Goal: Transaction & Acquisition: Purchase product/service

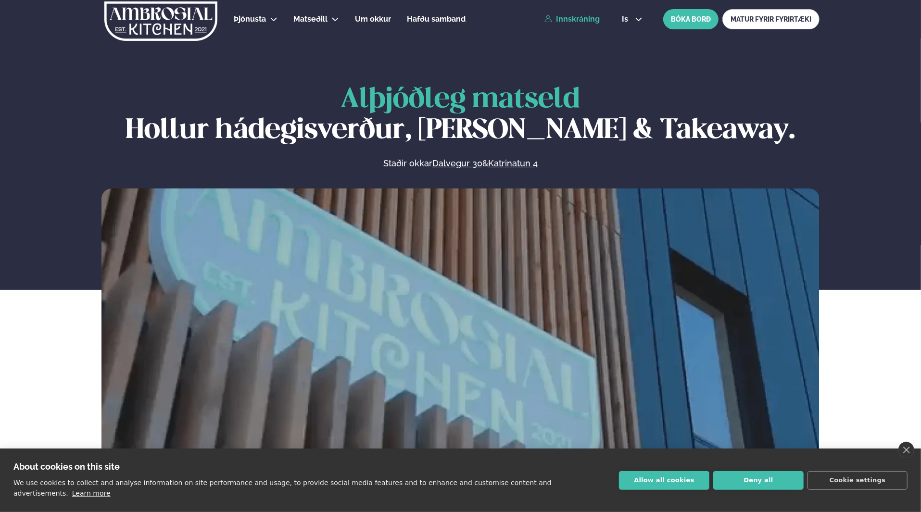
click at [583, 20] on link "Innskráning" at bounding box center [571, 19] width 55 height 9
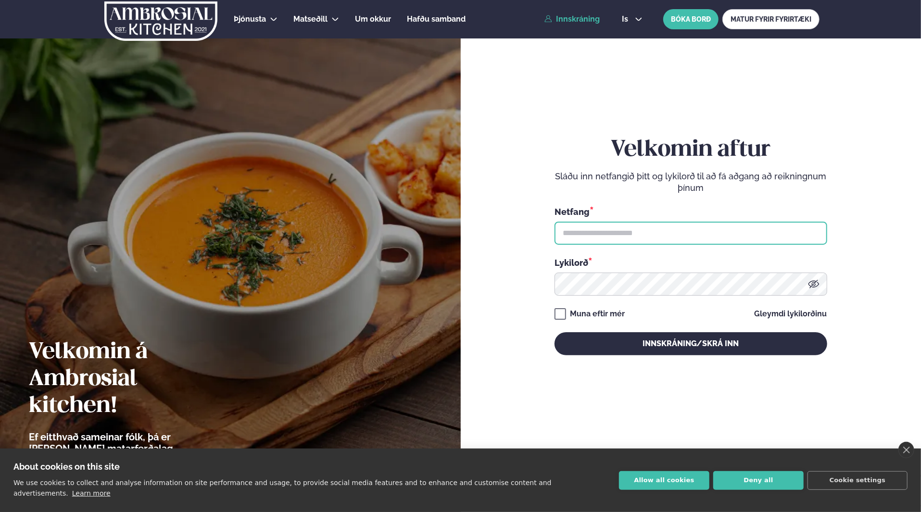
click at [684, 230] on input "text" at bounding box center [691, 233] width 273 height 23
type input "**********"
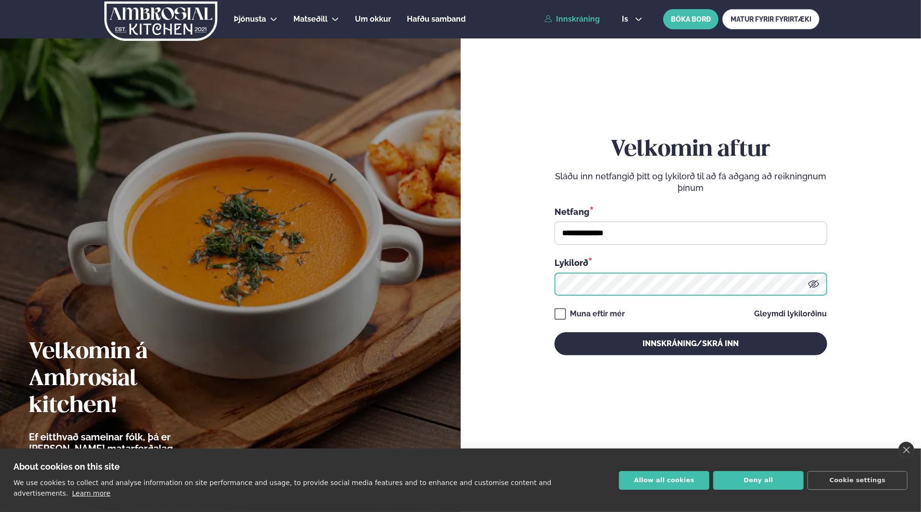
click at [555, 332] on button "Innskráning/Skrá inn" at bounding box center [691, 343] width 273 height 23
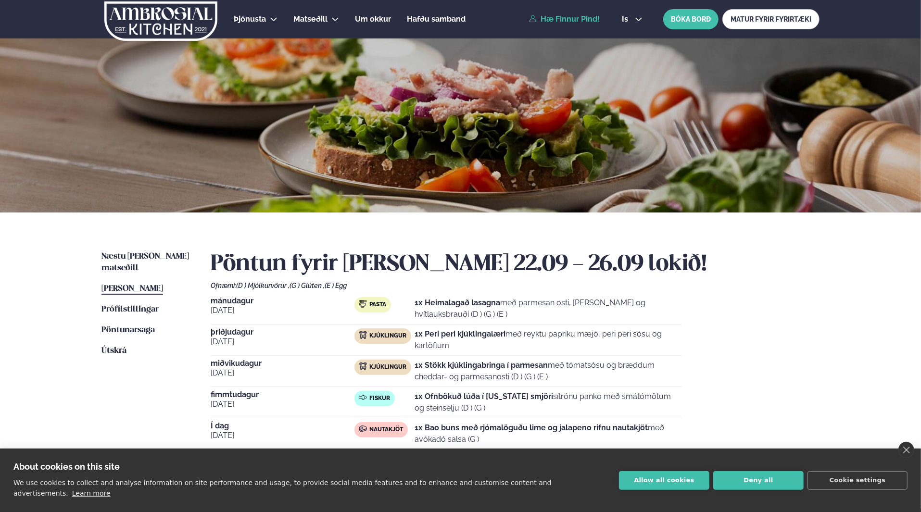
click at [51, 338] on div "Þjónusta Hádegismatur fyrir fyrirtæki Fyrirtækja veitingar Einkapartý Matseðill…" at bounding box center [460, 353] width 921 height 707
click at [137, 255] on span "Næstu [PERSON_NAME] matseðill" at bounding box center [145, 263] width 88 height 20
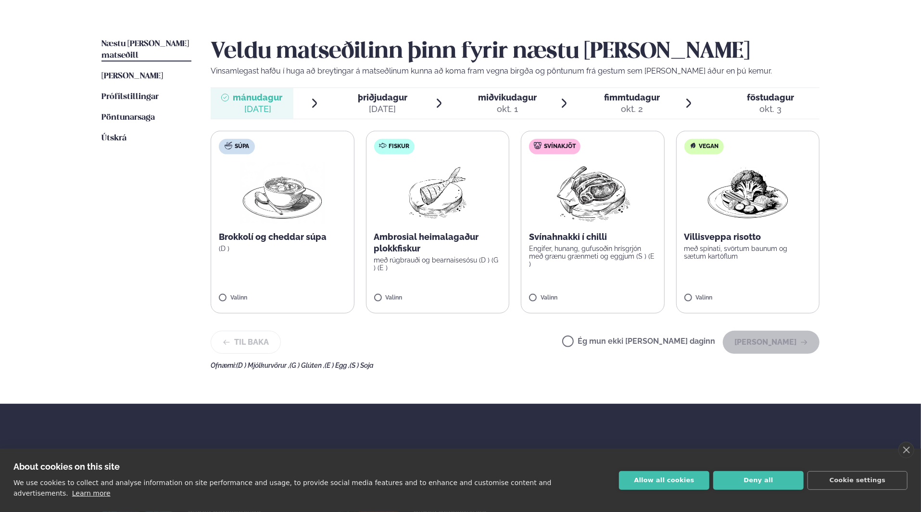
scroll to position [213, 0]
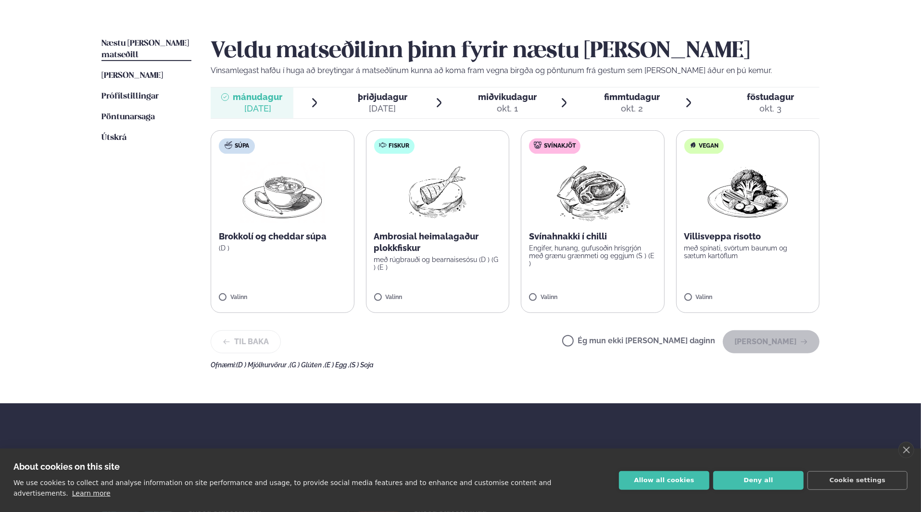
click at [580, 193] on img at bounding box center [592, 193] width 85 height 62
click at [773, 344] on button "[PERSON_NAME]" at bounding box center [771, 341] width 97 height 23
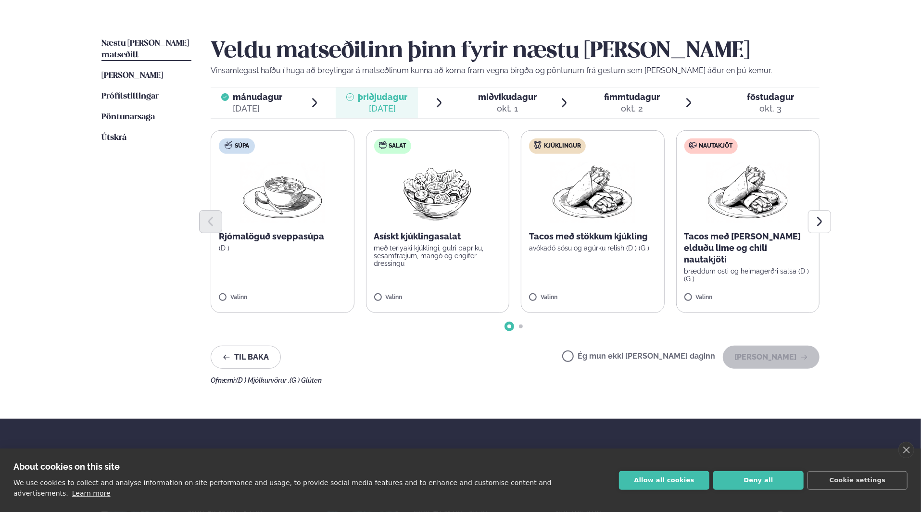
click at [595, 203] on img at bounding box center [592, 193] width 85 height 62
click at [820, 219] on icon "Next slide" at bounding box center [819, 221] width 5 height 9
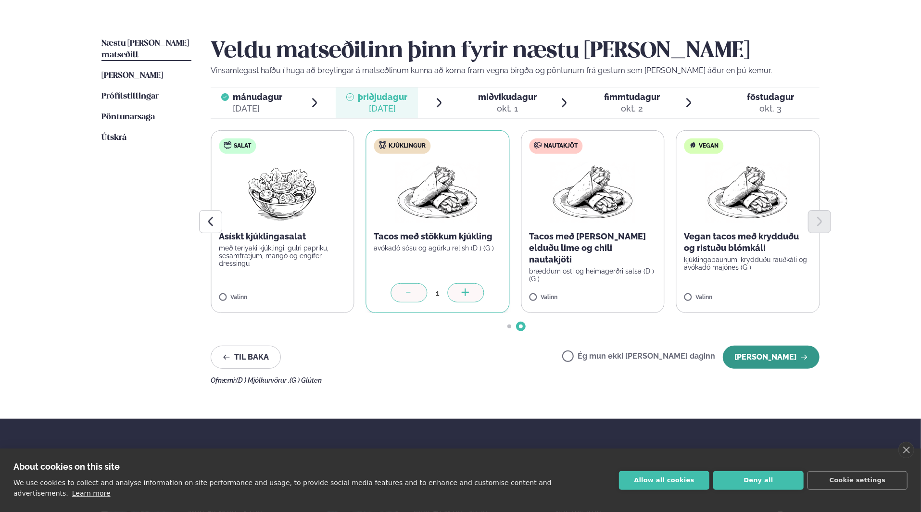
click at [765, 359] on button "[PERSON_NAME]" at bounding box center [771, 357] width 97 height 23
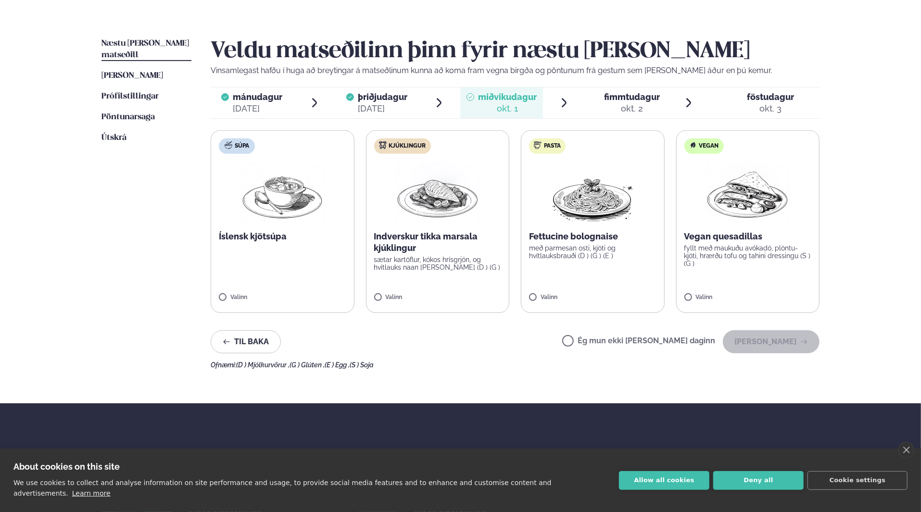
click at [462, 228] on label "Kjúklingur Indverskur tikka marsala kjúklingur sætar kartöflur, kókos hrísgrjón…" at bounding box center [438, 221] width 144 height 183
click at [775, 337] on button "[PERSON_NAME]" at bounding box center [771, 341] width 97 height 23
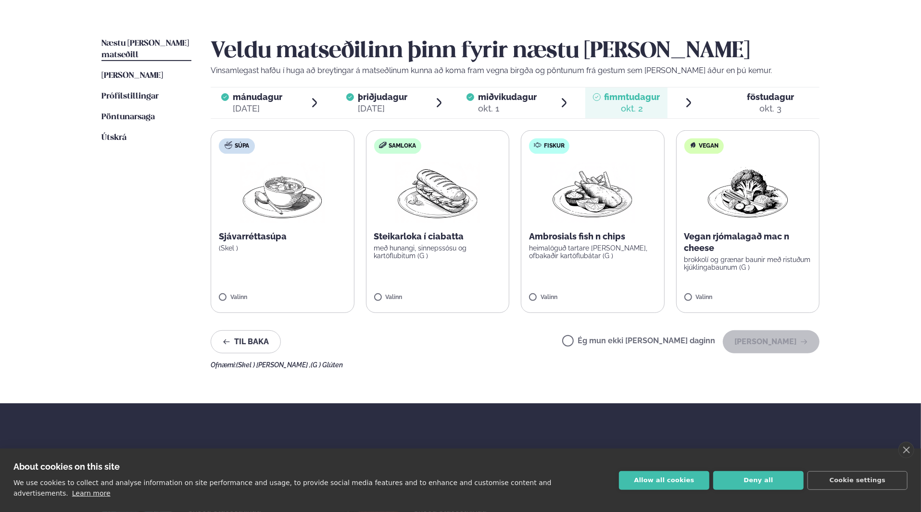
click at [606, 194] on img at bounding box center [592, 193] width 85 height 62
click at [777, 341] on button "[PERSON_NAME]" at bounding box center [771, 341] width 97 height 23
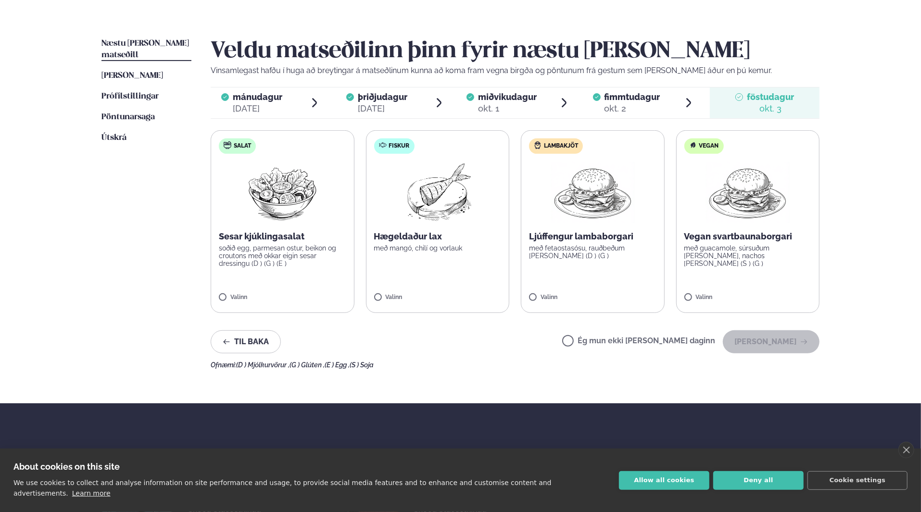
click at [774, 168] on img at bounding box center [747, 193] width 85 height 62
click at [783, 342] on button "[PERSON_NAME]" at bounding box center [771, 341] width 97 height 23
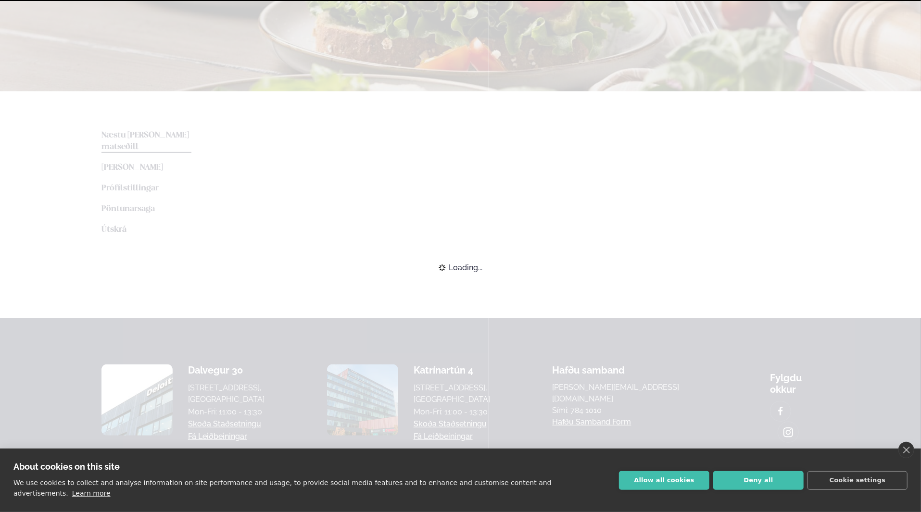
scroll to position [210, 0]
